Goal: Transaction & Acquisition: Purchase product/service

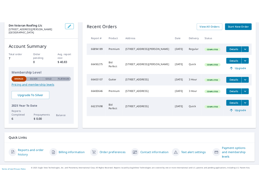
scroll to position [58, 0]
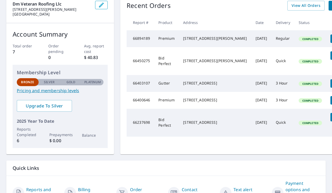
click at [330, 185] on div "dm veteran roofing llc [STREET_ADDRESS][PERSON_NAME] Account Summary Total orde…" at bounding box center [166, 101] width 332 height 223
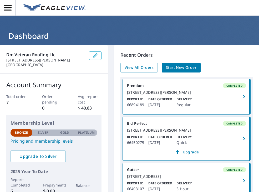
scroll to position [0, 0]
click at [186, 69] on span "Start New Order" at bounding box center [181, 67] width 30 height 7
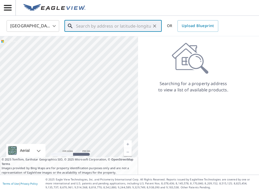
click at [94, 28] on input "text" at bounding box center [113, 26] width 75 height 15
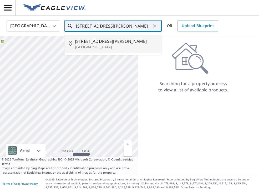
click at [95, 48] on p "[GEOGRAPHIC_DATA]" at bounding box center [116, 46] width 83 height 5
type input "[STREET_ADDRESS][PERSON_NAME]"
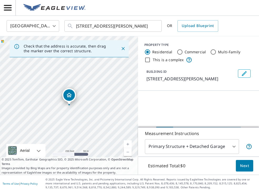
click at [122, 52] on button "Close" at bounding box center [123, 48] width 7 height 7
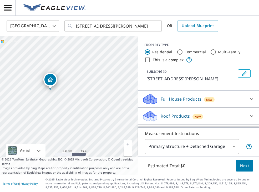
drag, startPoint x: 92, startPoint y: 88, endPoint x: 52, endPoint y: 80, distance: 40.2
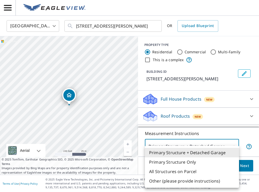
click at [235, 145] on body "MM MM [GEOGRAPHIC_DATA] [GEOGRAPHIC_DATA] ​ [STREET_ADDRESS][PERSON_NAME] ​ OR …" at bounding box center [129, 96] width 259 height 192
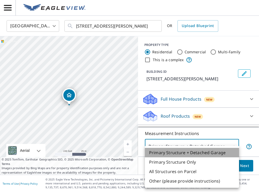
click at [208, 153] on li "Primary Structure + Detached Garage" at bounding box center [192, 152] width 94 height 9
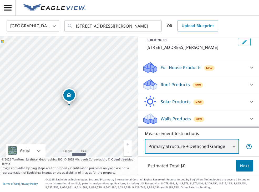
scroll to position [38, 0]
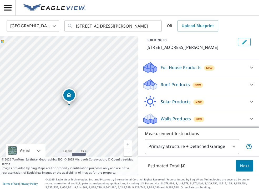
click at [234, 84] on div "Roof Products New" at bounding box center [193, 85] width 103 height 12
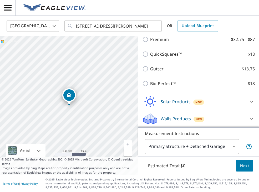
scroll to position [0, 0]
click at [224, 118] on div "Walls Products New" at bounding box center [193, 119] width 103 height 12
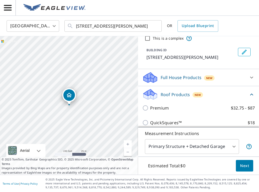
scroll to position [22, 0]
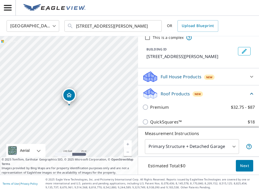
click at [224, 83] on div "Full House Products New" at bounding box center [193, 77] width 103 height 12
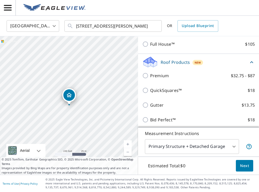
scroll to position [70, 0]
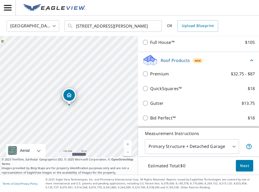
click at [146, 81] on div "Premium $32.75 - $87" at bounding box center [198, 73] width 112 height 15
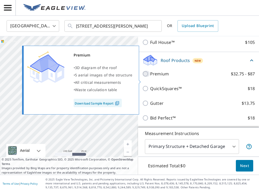
click at [147, 77] on input "Premium $32.75 - $87" at bounding box center [146, 74] width 8 height 6
checkbox input "true"
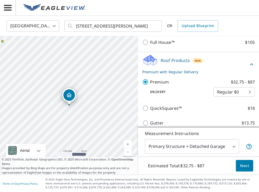
click at [237, 99] on body "MM MM [GEOGRAPHIC_DATA] [GEOGRAPHIC_DATA] ​ [STREET_ADDRESS][PERSON_NAME] ​ OR …" at bounding box center [129, 96] width 259 height 192
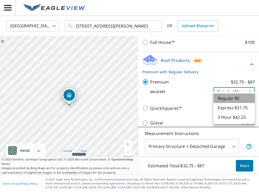
click at [238, 97] on li "Regular $0" at bounding box center [233, 98] width 41 height 9
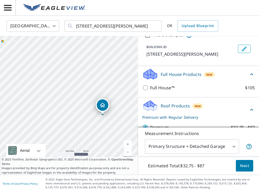
scroll to position [27, 0]
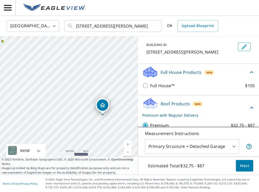
click at [243, 165] on span "Next" at bounding box center [244, 166] width 9 height 7
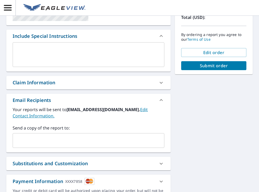
scroll to position [111, 0]
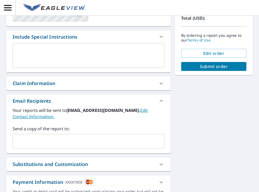
click at [162, 182] on icon at bounding box center [161, 182] width 6 height 6
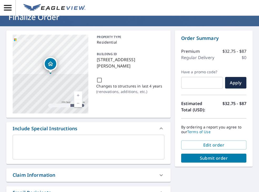
scroll to position [19, 0]
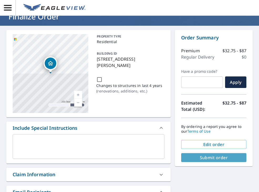
click at [209, 162] on button "Submit order" at bounding box center [213, 157] width 65 height 9
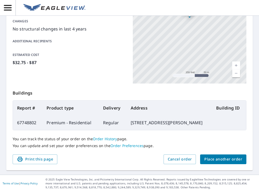
scroll to position [115, 0]
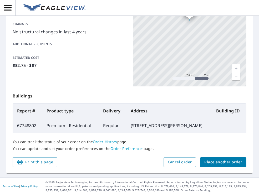
drag, startPoint x: 135, startPoint y: 139, endPoint x: 123, endPoint y: 132, distance: 13.9
click at [126, 132] on td "[STREET_ADDRESS][PERSON_NAME]" at bounding box center [169, 125] width 86 height 15
copy td "[STREET_ADDRESS][PERSON_NAME]"
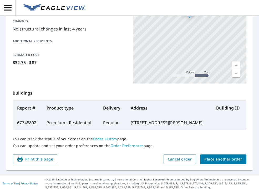
scroll to position [130, 0]
